Goal: Check status: Check status

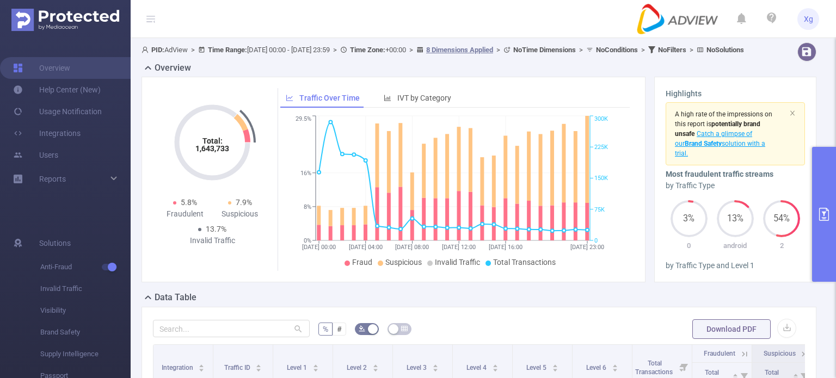
click at [825, 192] on button "primary" at bounding box center [824, 214] width 24 height 135
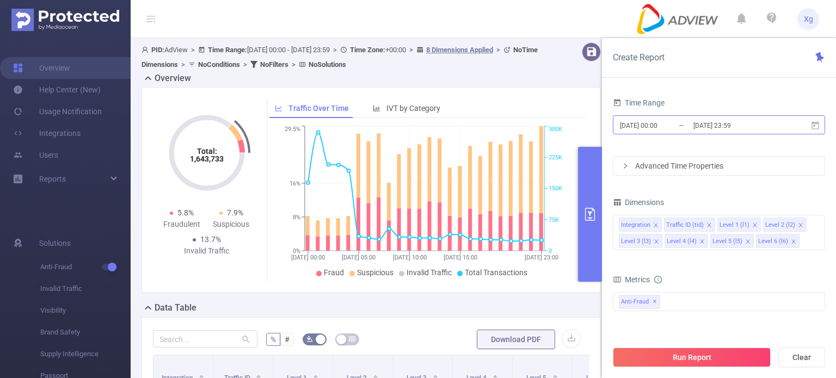
click at [651, 120] on input "[DATE] 00:00" at bounding box center [663, 125] width 88 height 15
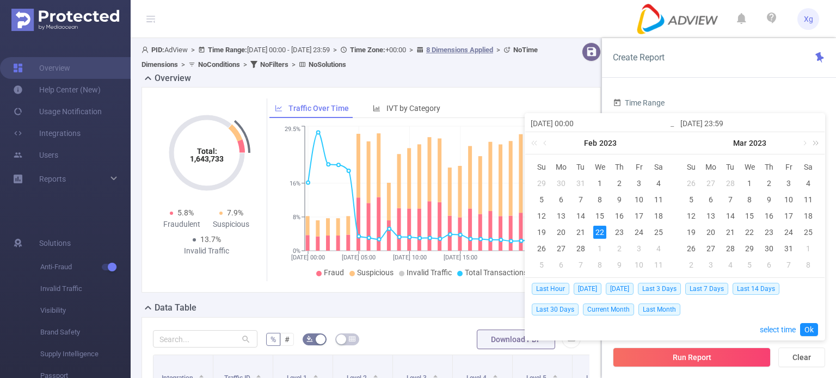
click at [817, 142] on link at bounding box center [814, 143] width 14 height 22
click at [554, 306] on span "Last 30 Days" at bounding box center [555, 310] width 47 height 12
type input "[DATE] 00:00"
type input "[DATE] 23:59"
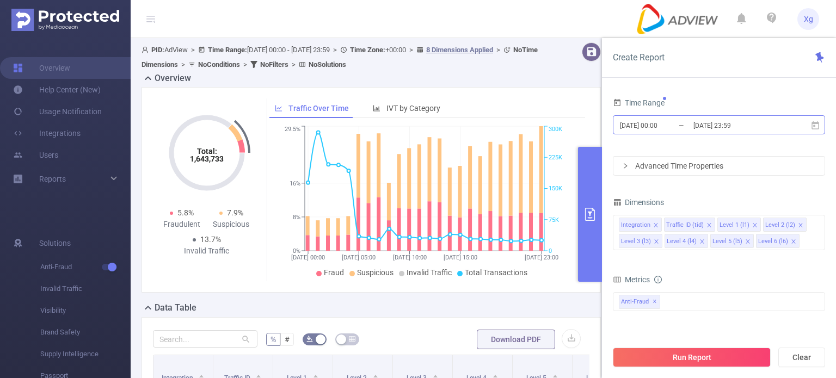
click at [647, 126] on input "[DATE] 00:00" at bounding box center [663, 125] width 88 height 15
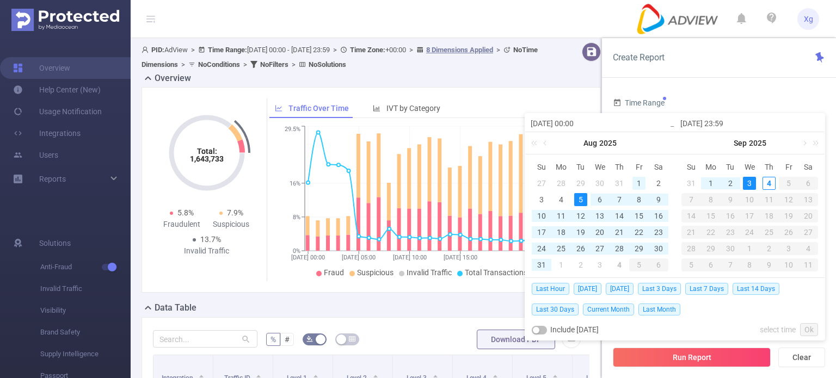
click at [636, 183] on div "1" at bounding box center [639, 183] width 13 height 13
click at [692, 183] on div "31" at bounding box center [691, 183] width 13 height 13
type input "[DATE] 00:00"
type input "[DATE] 23:59"
type input "[DATE] 00:00"
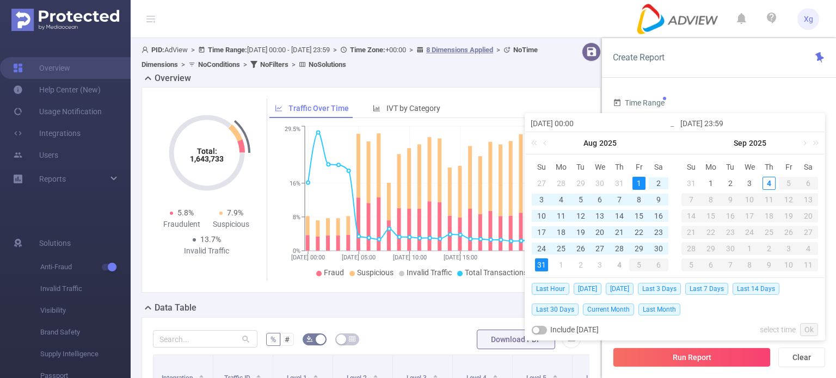
type input "[DATE] 23:59"
click at [808, 332] on link "Ok" at bounding box center [809, 329] width 18 height 13
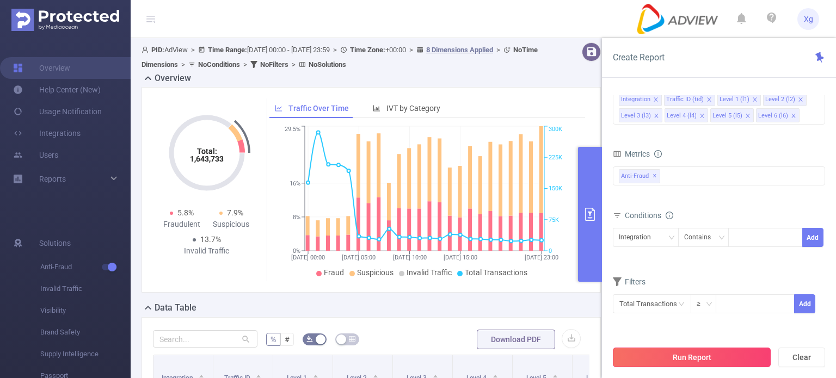
click at [684, 358] on button "Run Report" at bounding box center [692, 358] width 158 height 20
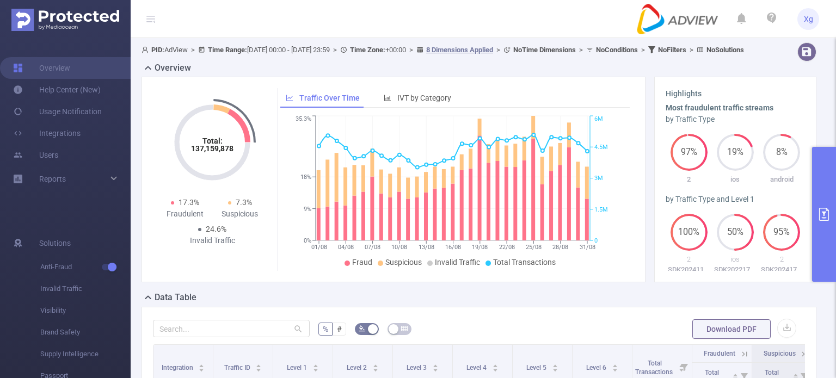
scroll to position [218, 0]
